Goal: Navigation & Orientation: Find specific page/section

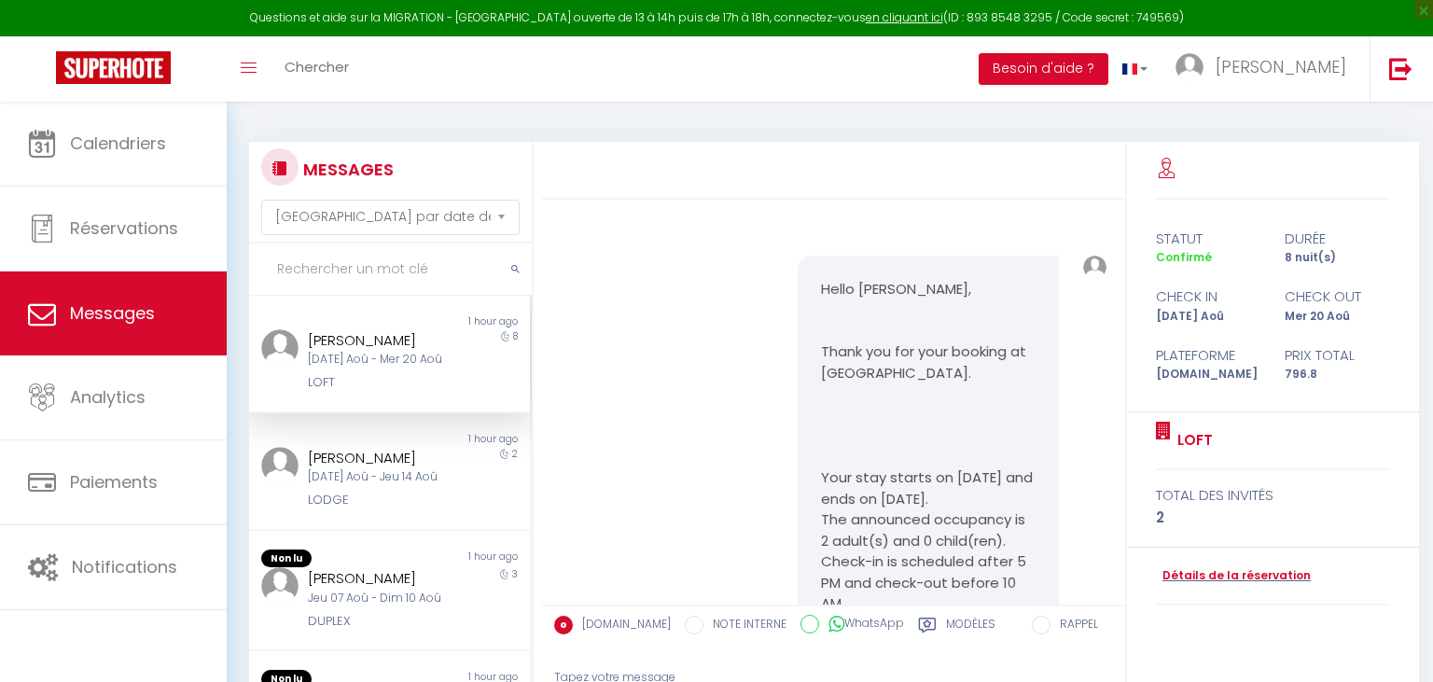
select select "message"
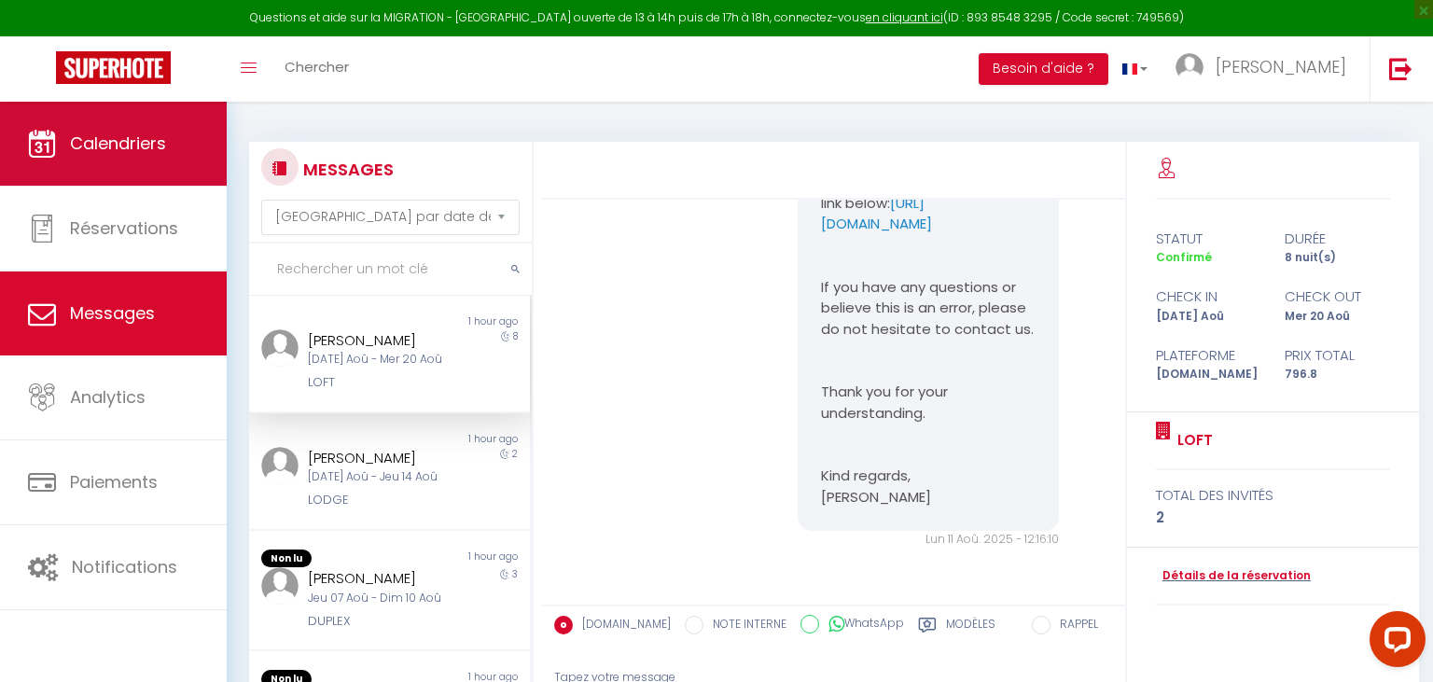
click at [159, 151] on span "Calendriers" at bounding box center [118, 143] width 96 height 23
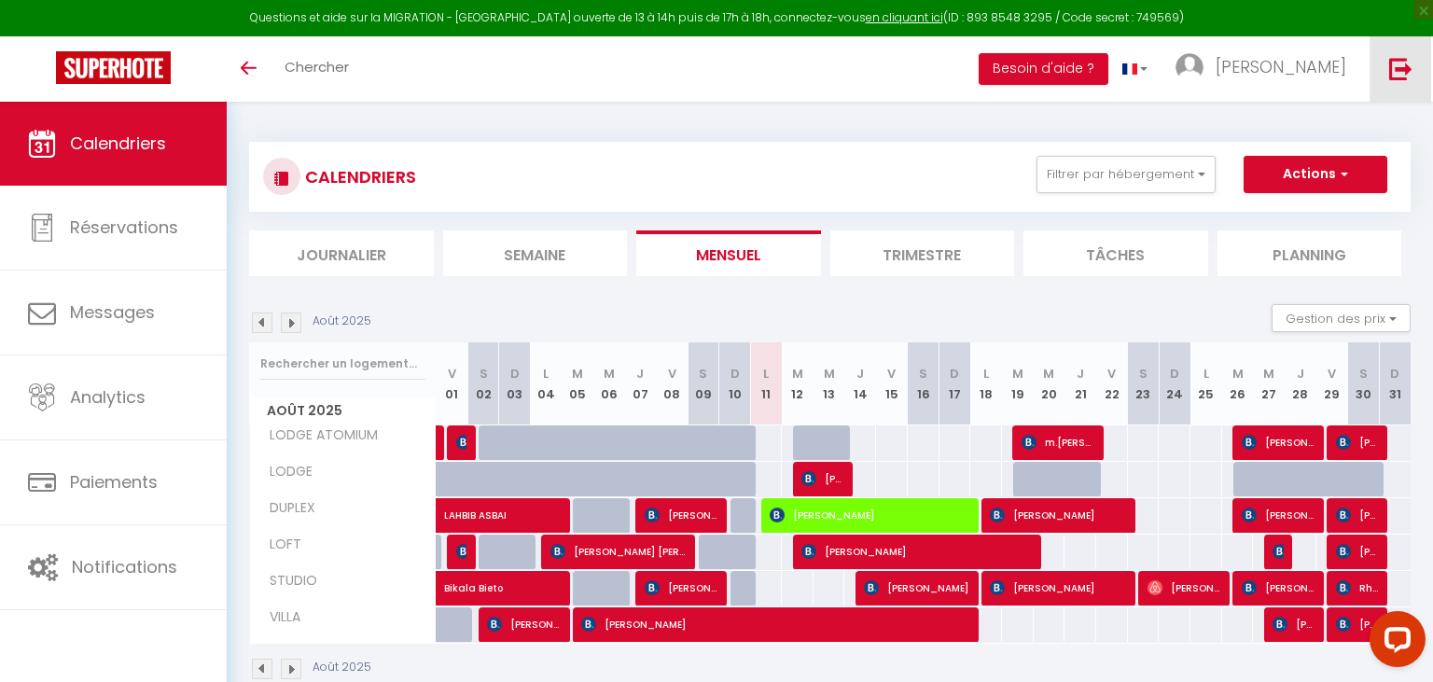
click at [1403, 79] on img at bounding box center [1400, 68] width 23 height 23
